Goal: Information Seeking & Learning: Learn about a topic

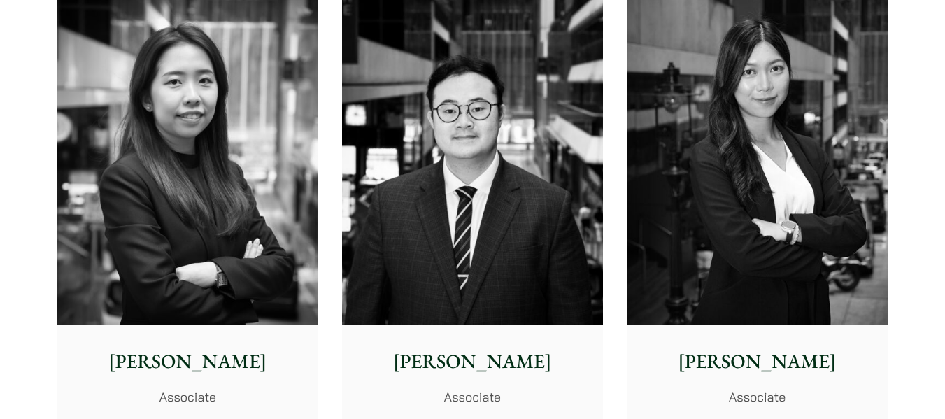
scroll to position [5036, 0]
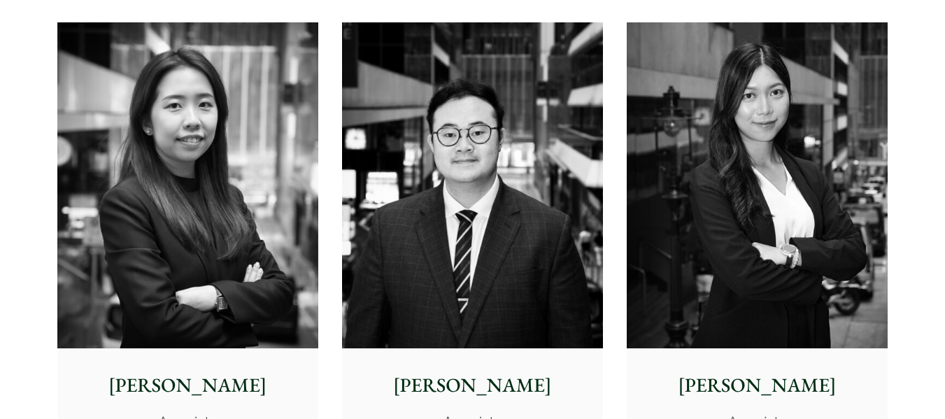
click at [483, 138] on img at bounding box center [472, 185] width 261 height 327
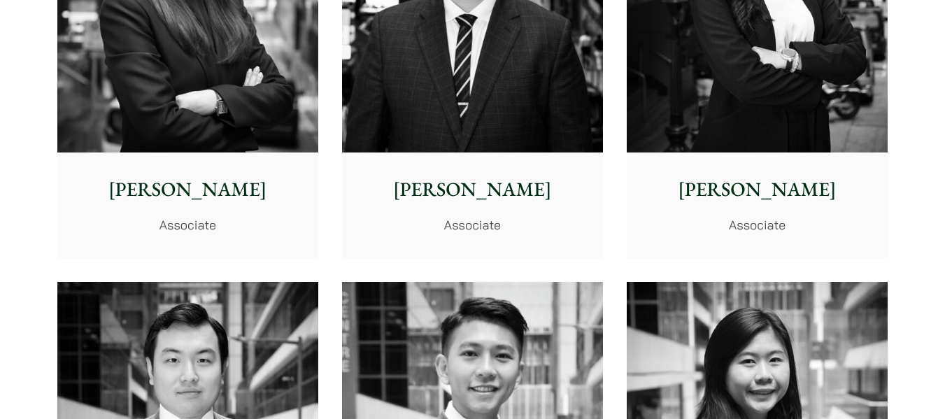
scroll to position [5106, 0]
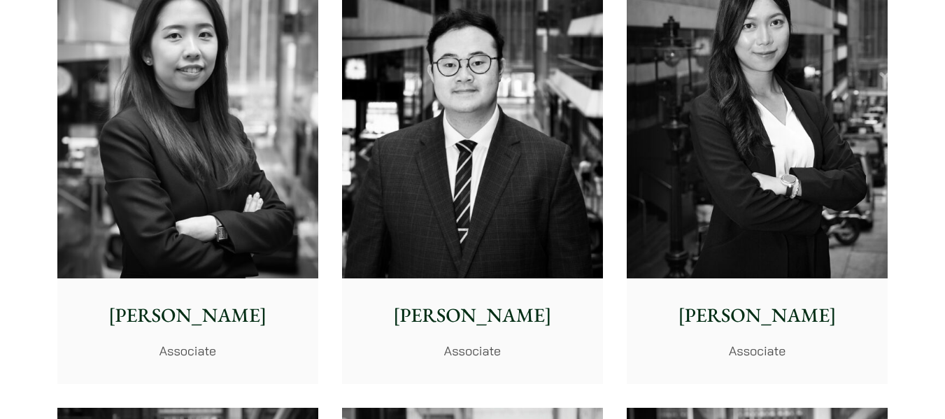
click at [775, 124] on img at bounding box center [757, 115] width 261 height 327
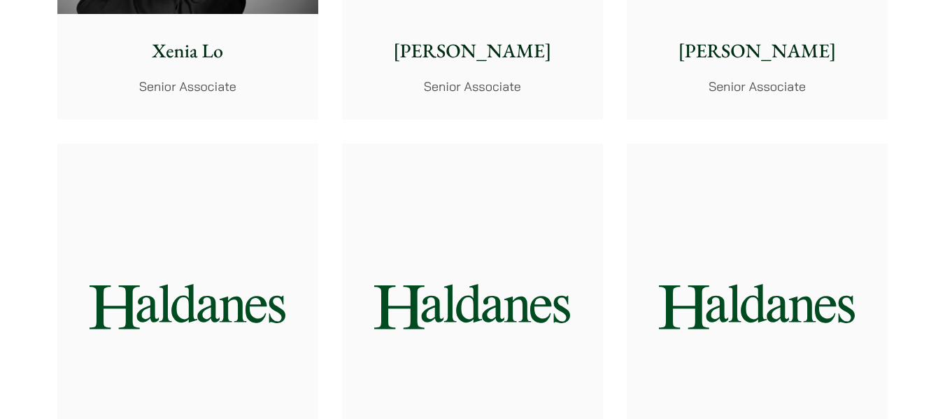
scroll to position [4001, 0]
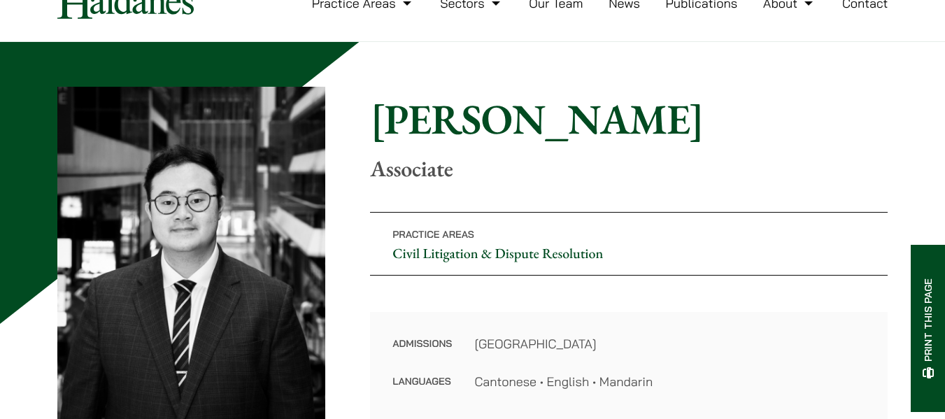
scroll to position [140, 0]
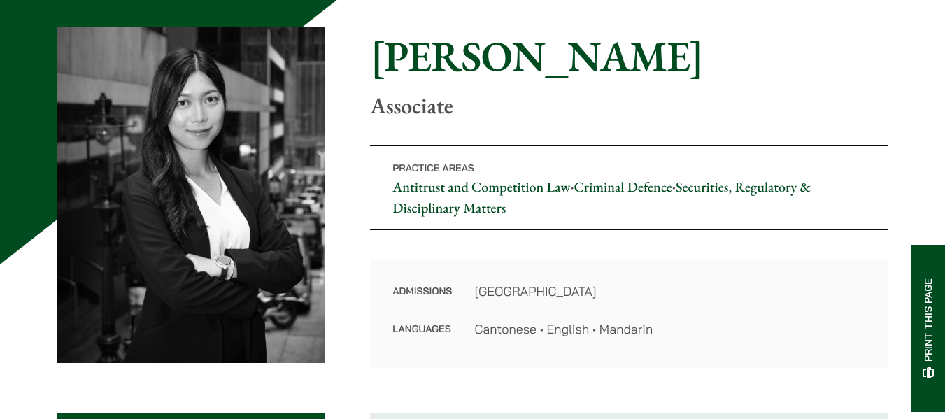
scroll to position [140, 0]
